Goal: Navigation & Orientation: Find specific page/section

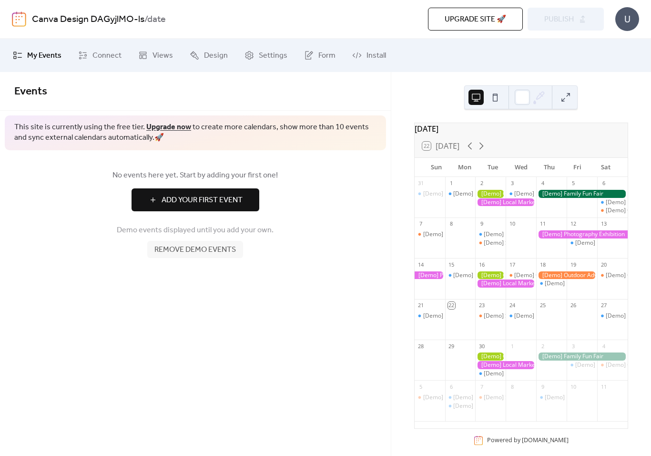
click at [497, 95] on button at bounding box center [495, 97] width 15 height 15
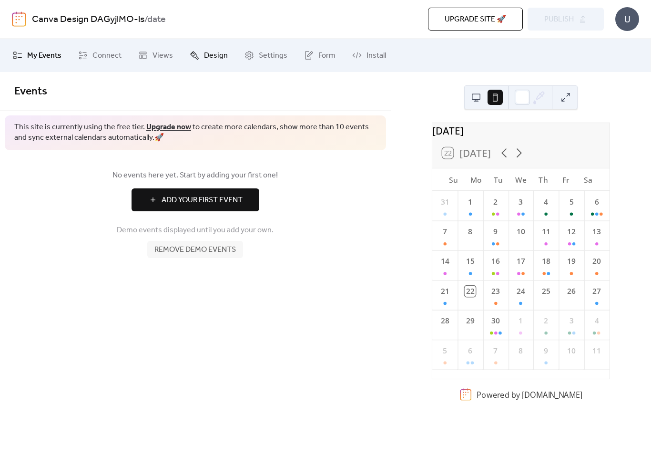
click at [210, 56] on span "Design" at bounding box center [216, 55] width 24 height 11
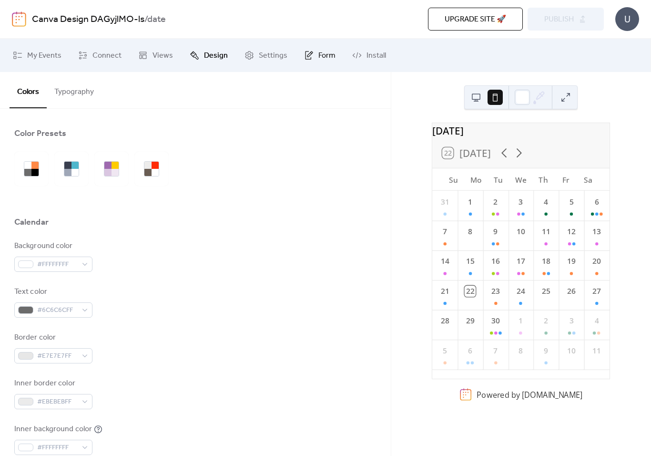
click at [306, 59] on icon at bounding box center [309, 55] width 6 height 9
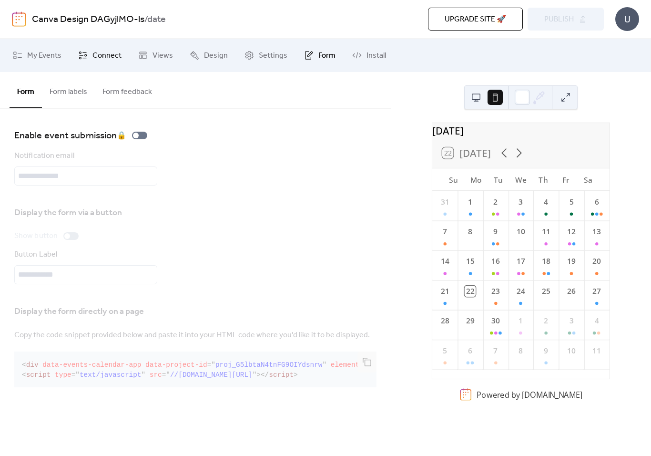
click at [89, 52] on link "Connect" at bounding box center [100, 55] width 58 height 26
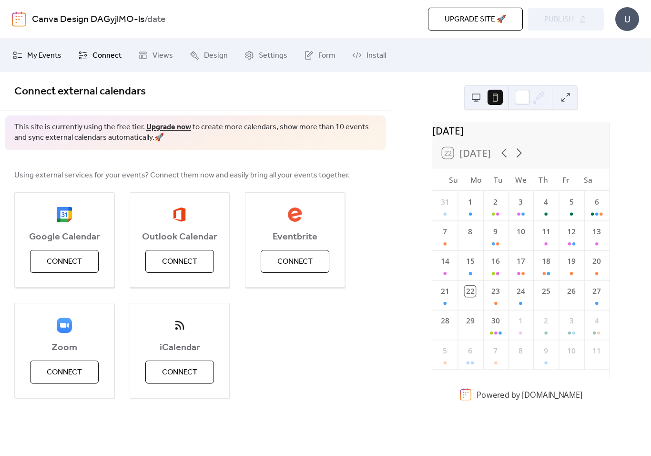
click at [39, 58] on span "My Events" at bounding box center [44, 55] width 34 height 11
